Goal: Task Accomplishment & Management: Manage account settings

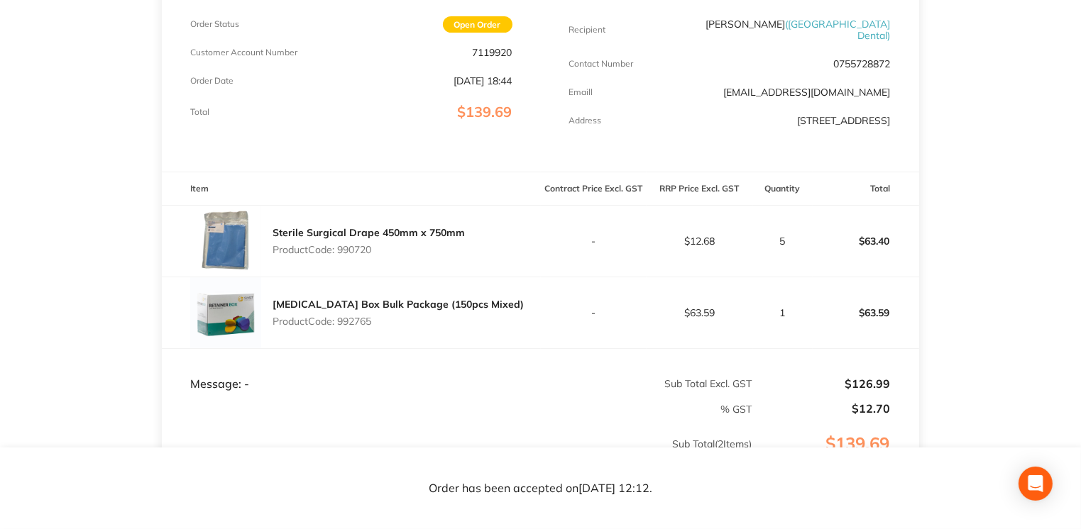
scroll to position [247, 0]
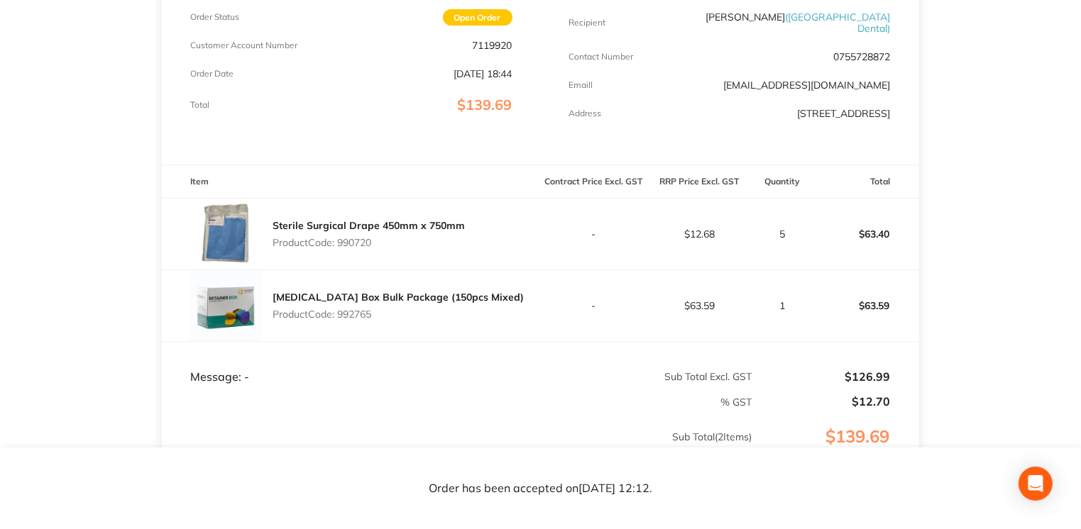
drag, startPoint x: 765, startPoint y: 13, endPoint x: 895, endPoint y: 16, distance: 130.6
click at [895, 16] on div "Customer Details Recipient [PERSON_NAME] ( [GEOGRAPHIC_DATA] Dental ) Contact N…" at bounding box center [730, 52] width 378 height 223
drag, startPoint x: 895, startPoint y: 16, endPoint x: 856, endPoint y: 18, distance: 39.1
copy span "[GEOGRAPHIC_DATA] Dental"
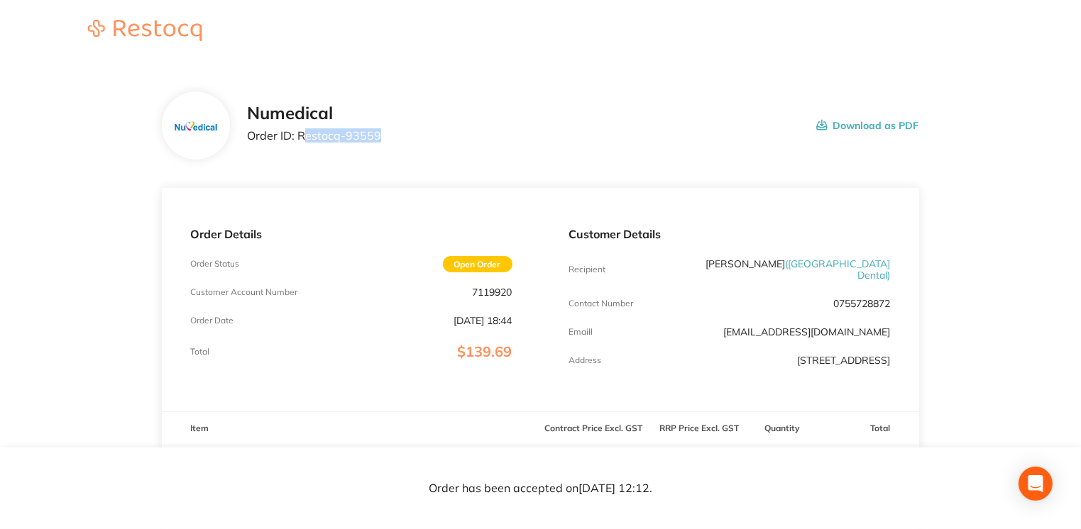
drag, startPoint x: 301, startPoint y: 137, endPoint x: 385, endPoint y: 132, distance: 84.6
click at [385, 132] on div "Numedical Order ID: Restocq- 93559 Download as PDF" at bounding box center [582, 126] width 671 height 44
click at [384, 132] on div "Numedical Order ID: Restocq- 93559 Download as PDF" at bounding box center [582, 126] width 671 height 44
drag, startPoint x: 298, startPoint y: 135, endPoint x: 404, endPoint y: 138, distance: 105.8
click at [404, 138] on div "Numedical Order ID: Restocq- 93559 Download as PDF" at bounding box center [582, 126] width 671 height 44
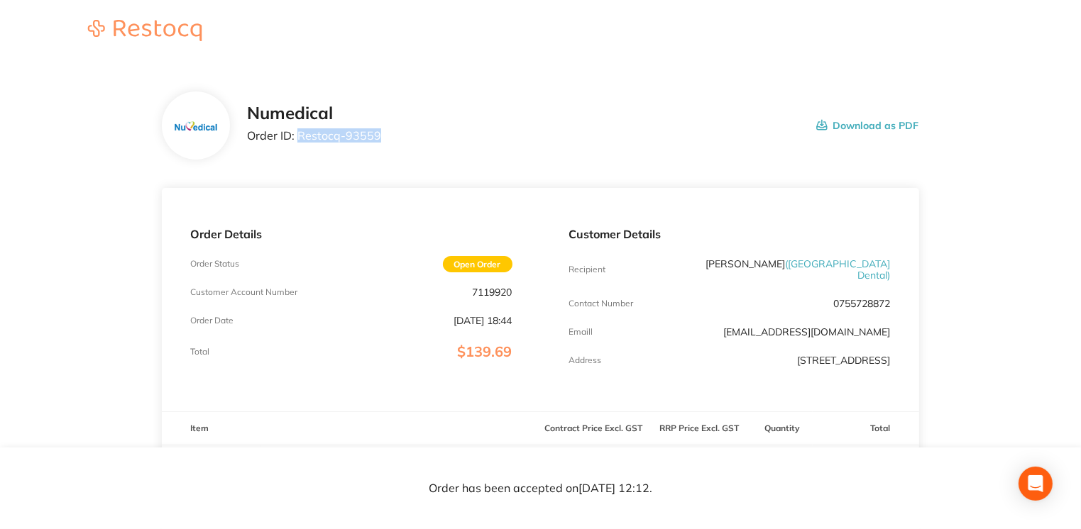
drag, startPoint x: 404, startPoint y: 138, endPoint x: 358, endPoint y: 136, distance: 46.2
copy p "Restocq- 93559"
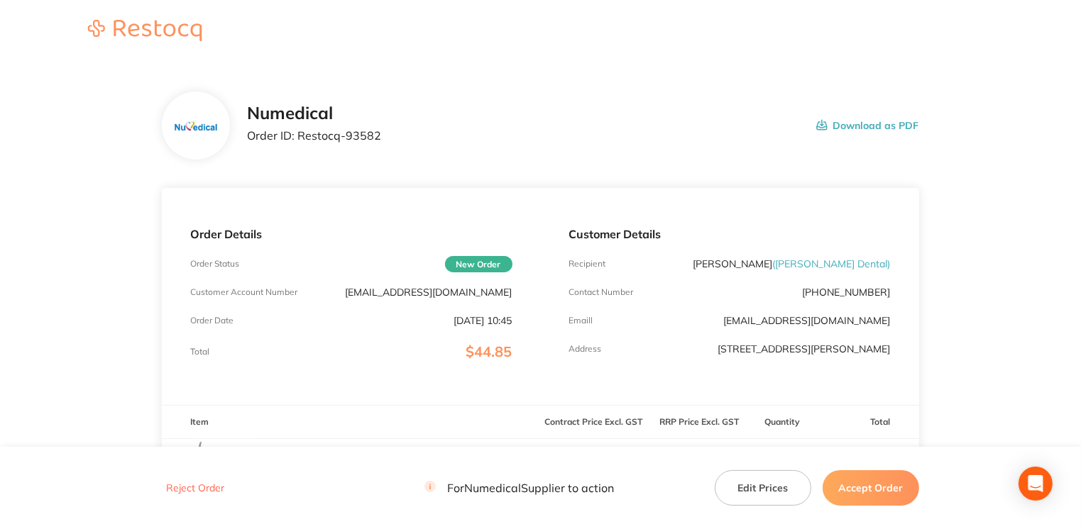
click at [874, 483] on button "Accept Order" at bounding box center [870, 487] width 96 height 35
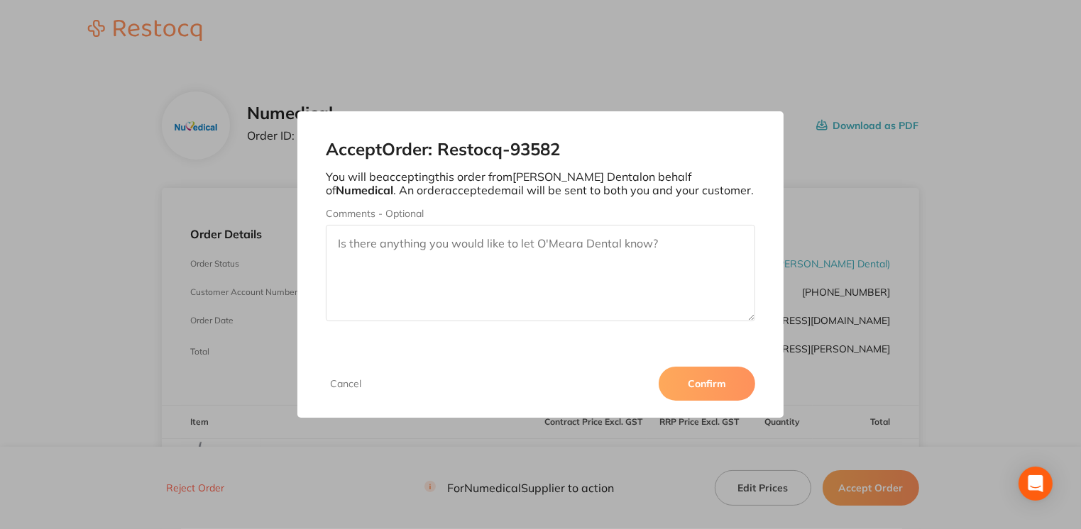
click at [697, 390] on button "Confirm" at bounding box center [706, 384] width 96 height 34
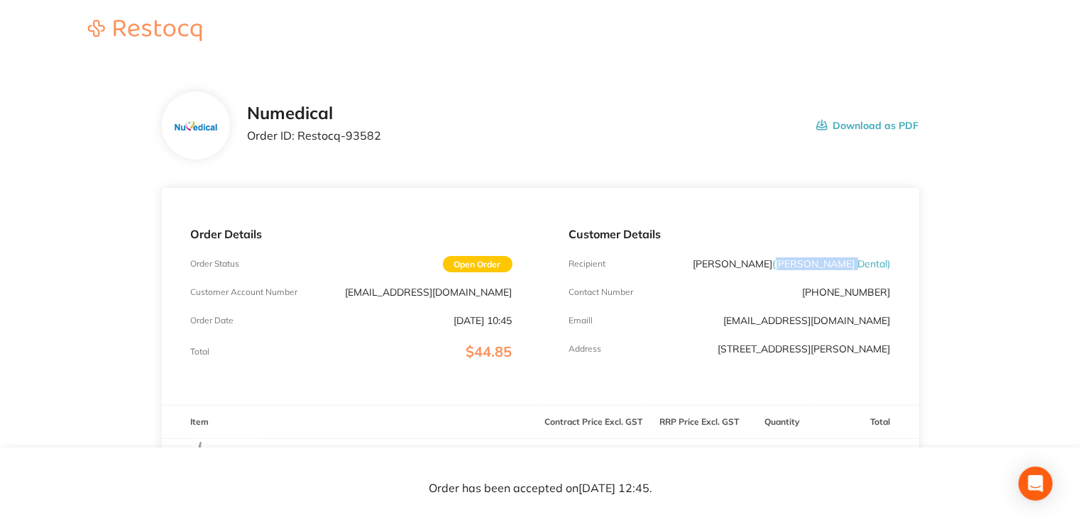
drag, startPoint x: 815, startPoint y: 265, endPoint x: 887, endPoint y: 263, distance: 72.4
click at [887, 263] on span "( O'Meara Dental )" at bounding box center [832, 264] width 118 height 13
drag, startPoint x: 887, startPoint y: 263, endPoint x: 867, endPoint y: 263, distance: 19.9
copy span "O'Meara Dental"
drag, startPoint x: 297, startPoint y: 136, endPoint x: 400, endPoint y: 139, distance: 103.6
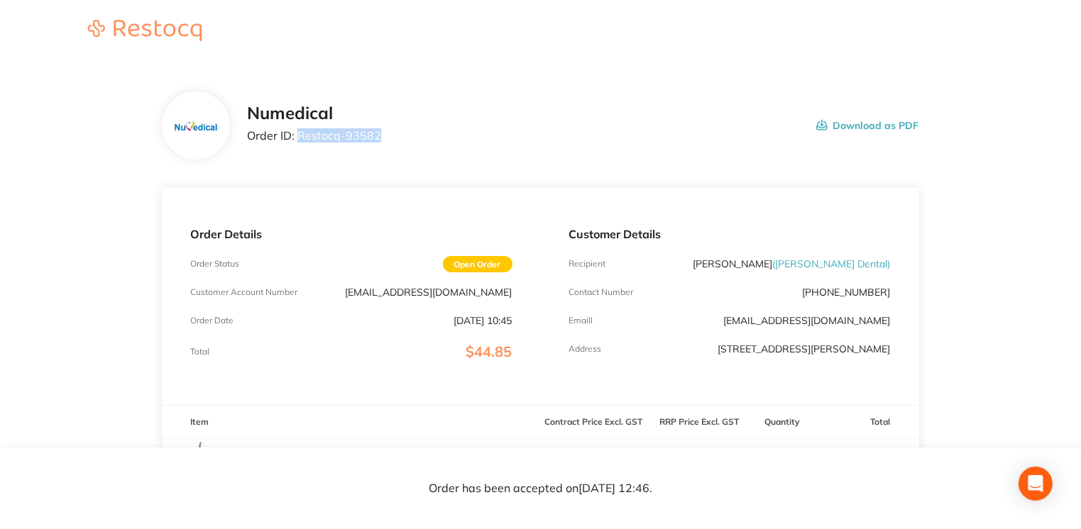
click at [400, 139] on div "Numedical Order ID: Restocq- 93582 Download as PDF" at bounding box center [582, 126] width 671 height 44
drag, startPoint x: 400, startPoint y: 139, endPoint x: 343, endPoint y: 134, distance: 57.7
copy p "Restocq- 93582"
